Goal: Book appointment/travel/reservation

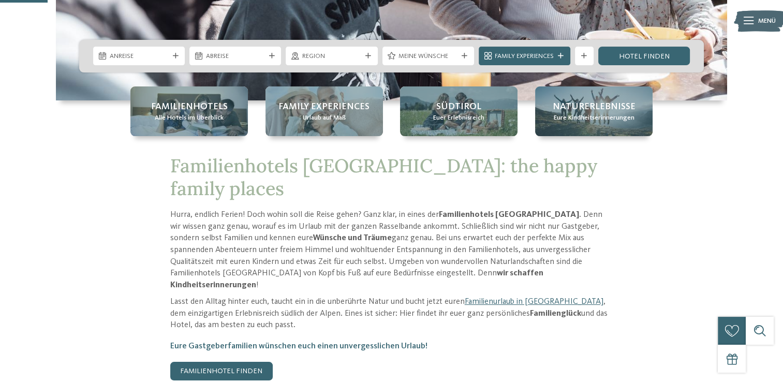
scroll to position [259, 0]
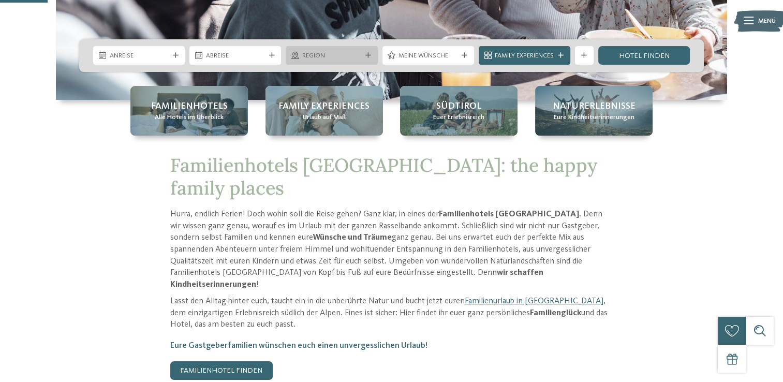
click at [339, 63] on div "Region" at bounding box center [332, 55] width 92 height 19
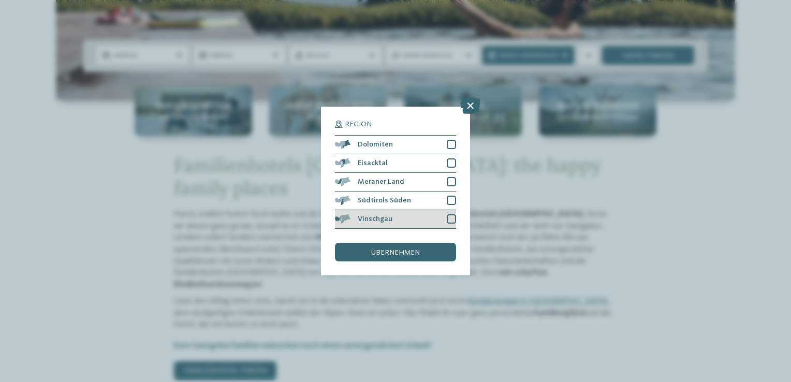
click at [453, 218] on div at bounding box center [451, 218] width 9 height 9
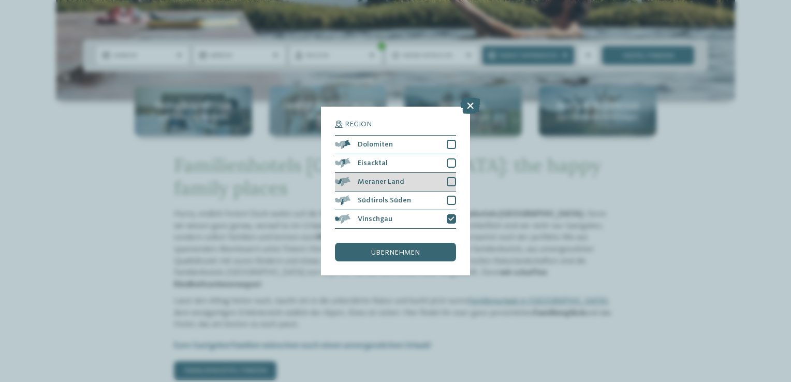
click at [446, 181] on div "Meraner Land" at bounding box center [395, 182] width 121 height 19
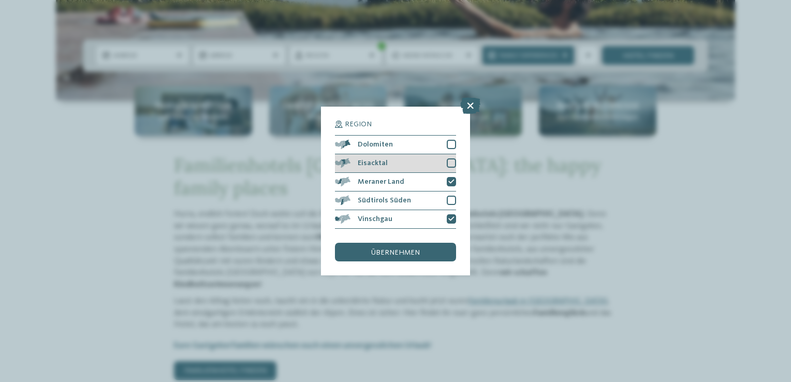
click at [449, 166] on div at bounding box center [451, 162] width 9 height 9
click at [389, 248] on div "übernehmen" at bounding box center [395, 252] width 121 height 19
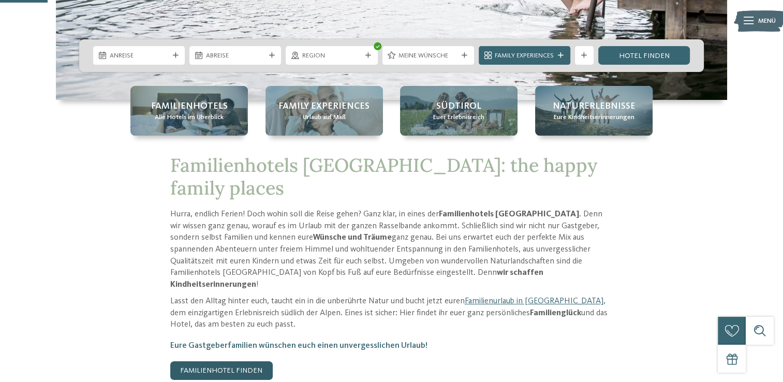
click at [232, 361] on link "Familienhotel finden" at bounding box center [221, 370] width 102 height 19
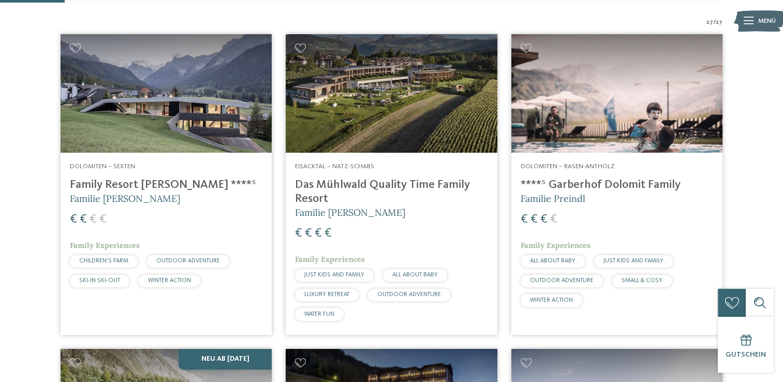
scroll to position [259, 0]
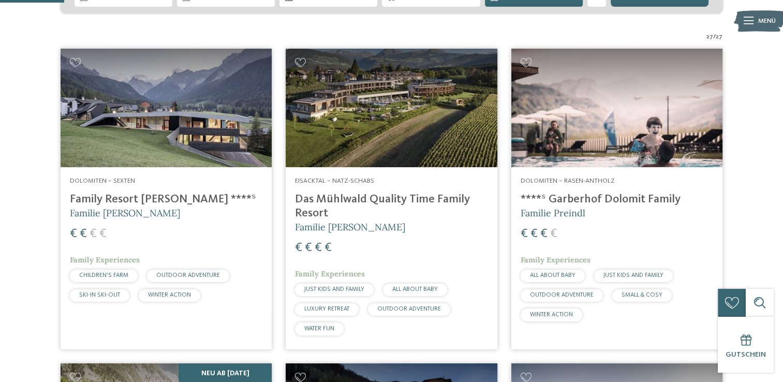
click at [167, 110] on img at bounding box center [166, 108] width 211 height 119
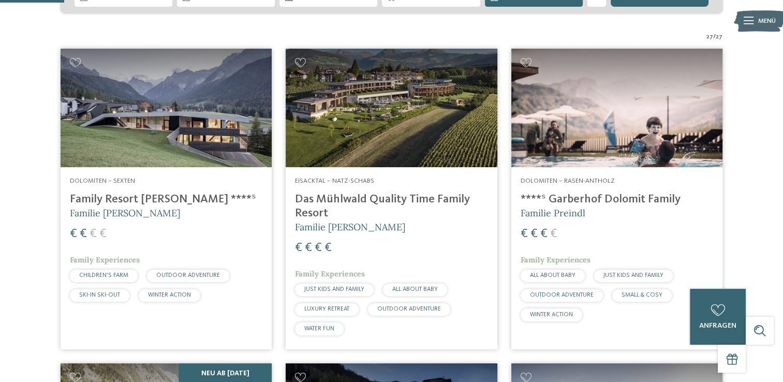
click at [141, 201] on h4 "Family Resort [PERSON_NAME] ****ˢ" at bounding box center [166, 199] width 192 height 14
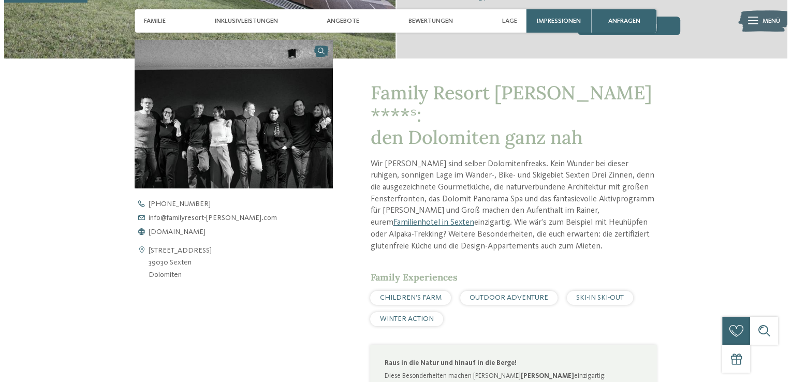
scroll to position [310, 0]
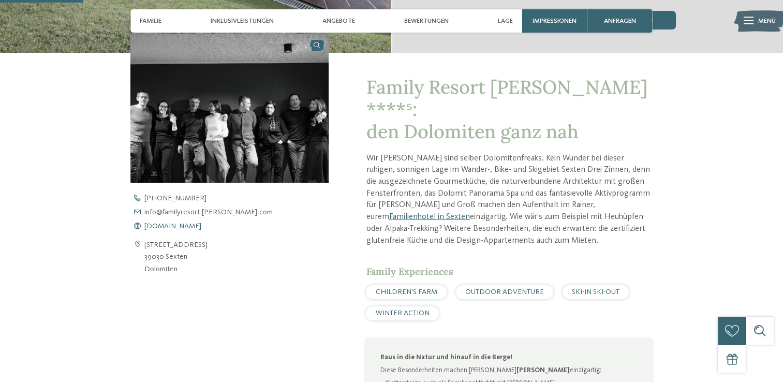
click at [201, 226] on span "www.familyresort-rainer.com" at bounding box center [172, 226] width 57 height 7
